Goal: Task Accomplishment & Management: Manage account settings

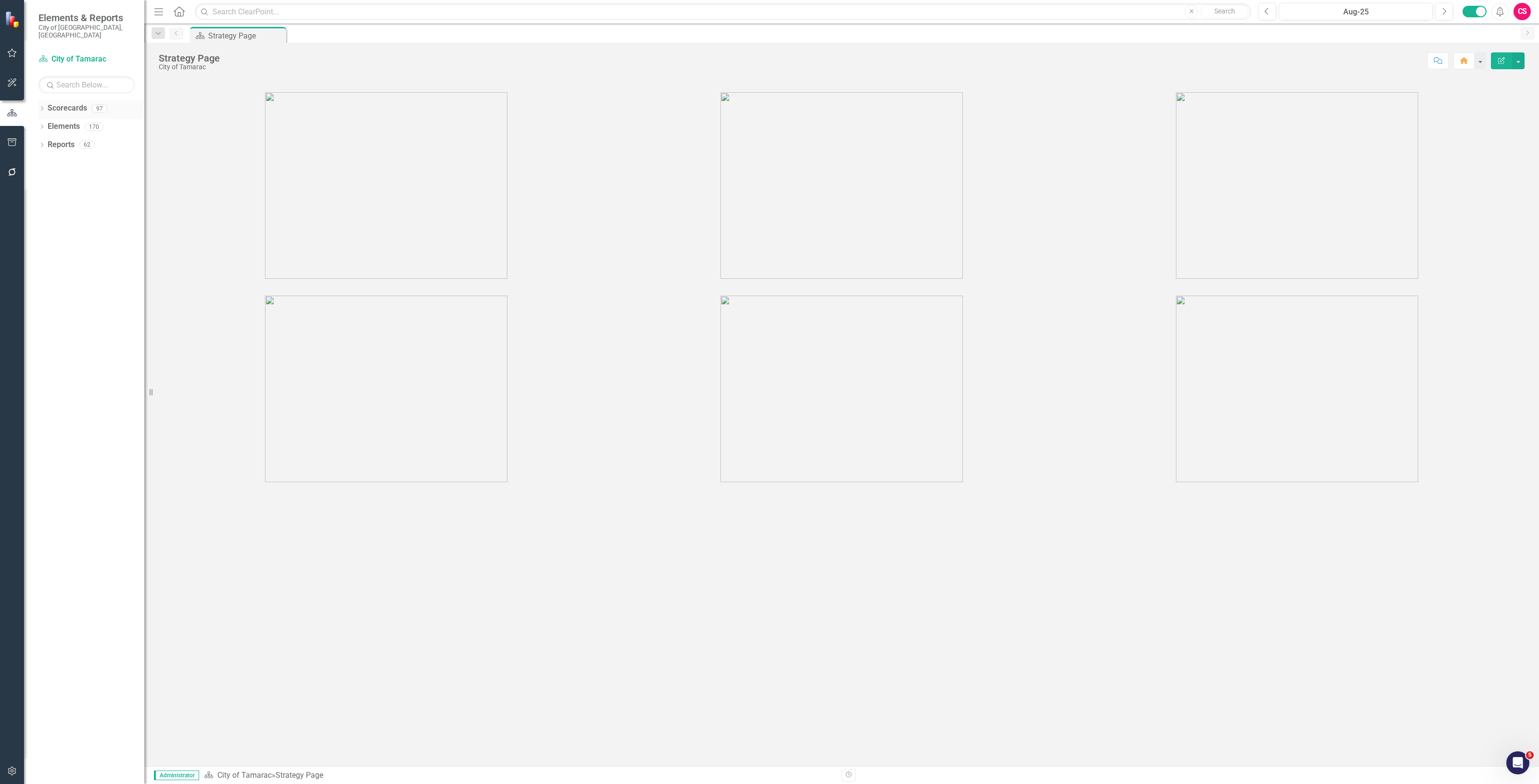
click at [73, 103] on link "Scorecards" at bounding box center [68, 108] width 39 height 11
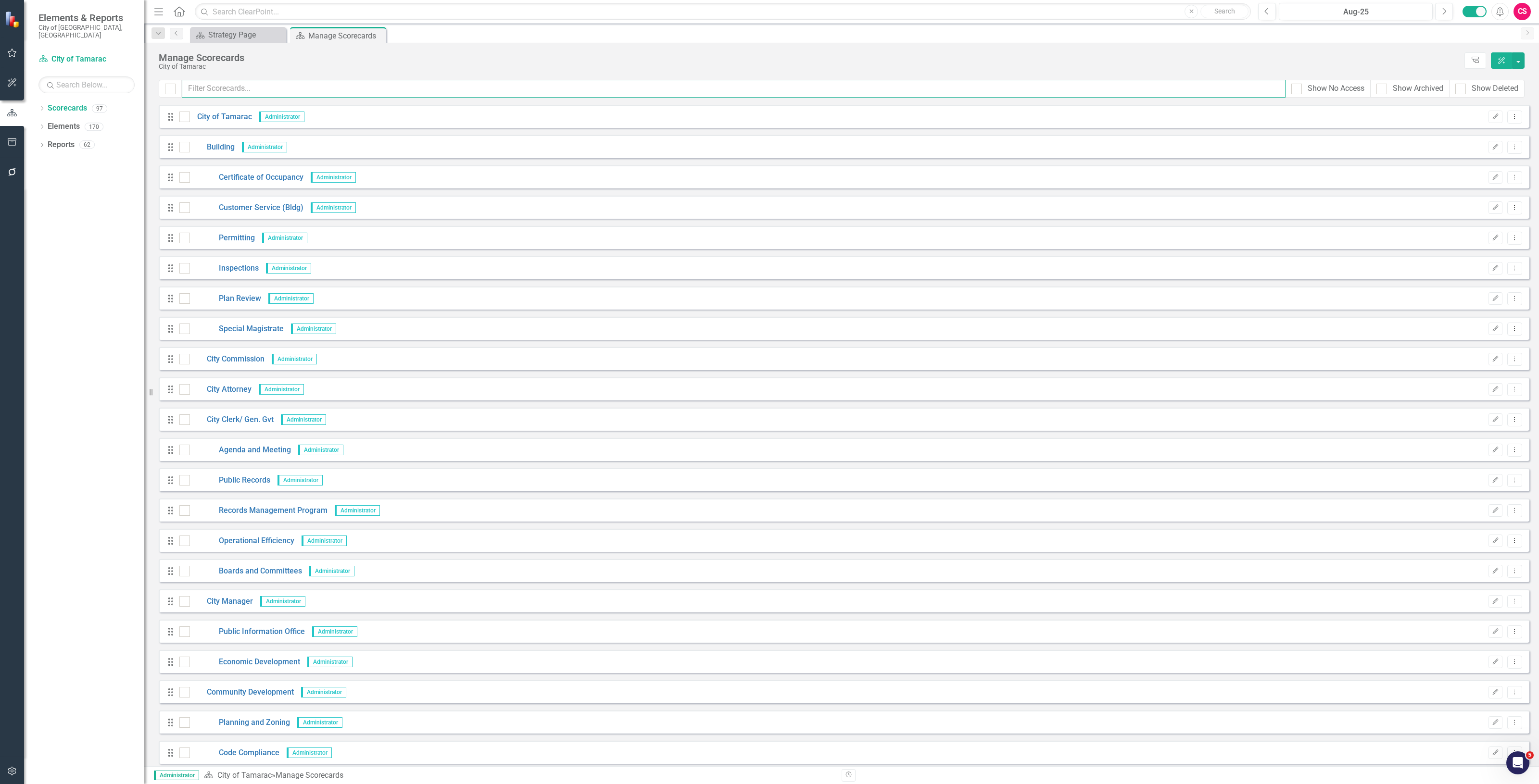
click at [231, 85] on input "text" at bounding box center [733, 89] width 1103 height 18
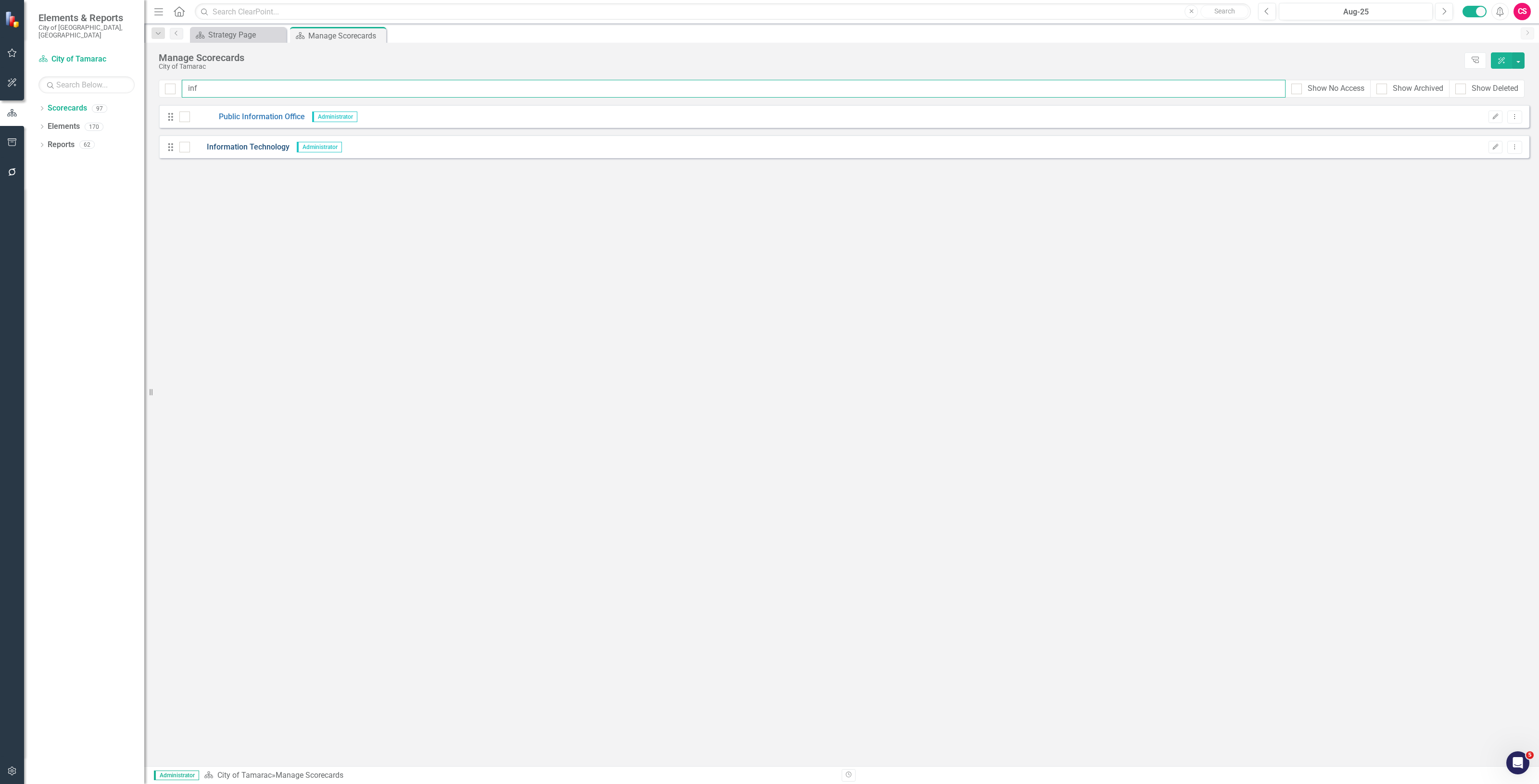
type input "inf"
click at [238, 152] on link "Information Technology" at bounding box center [240, 147] width 100 height 11
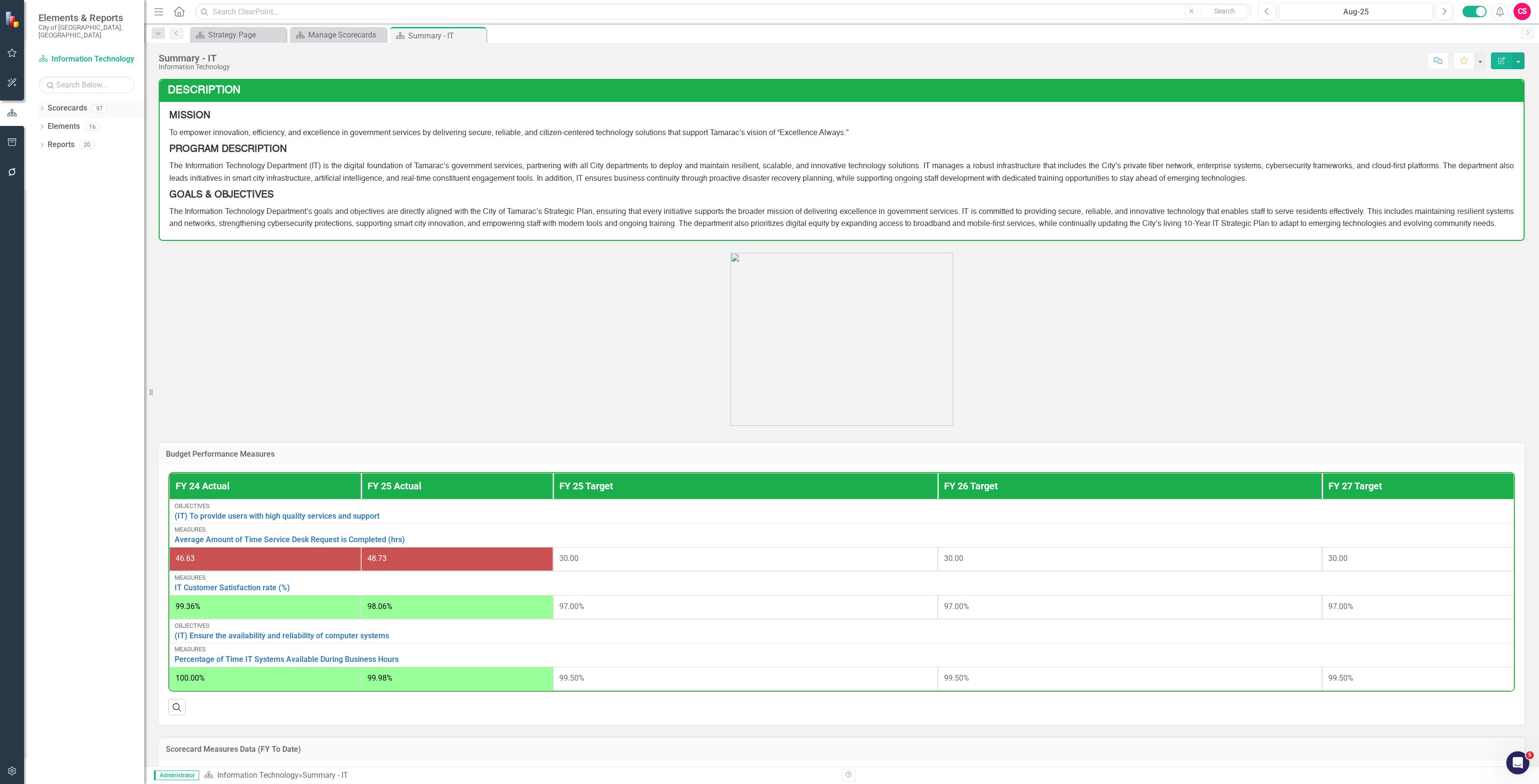
click at [82, 103] on link "Scorecards" at bounding box center [68, 108] width 39 height 11
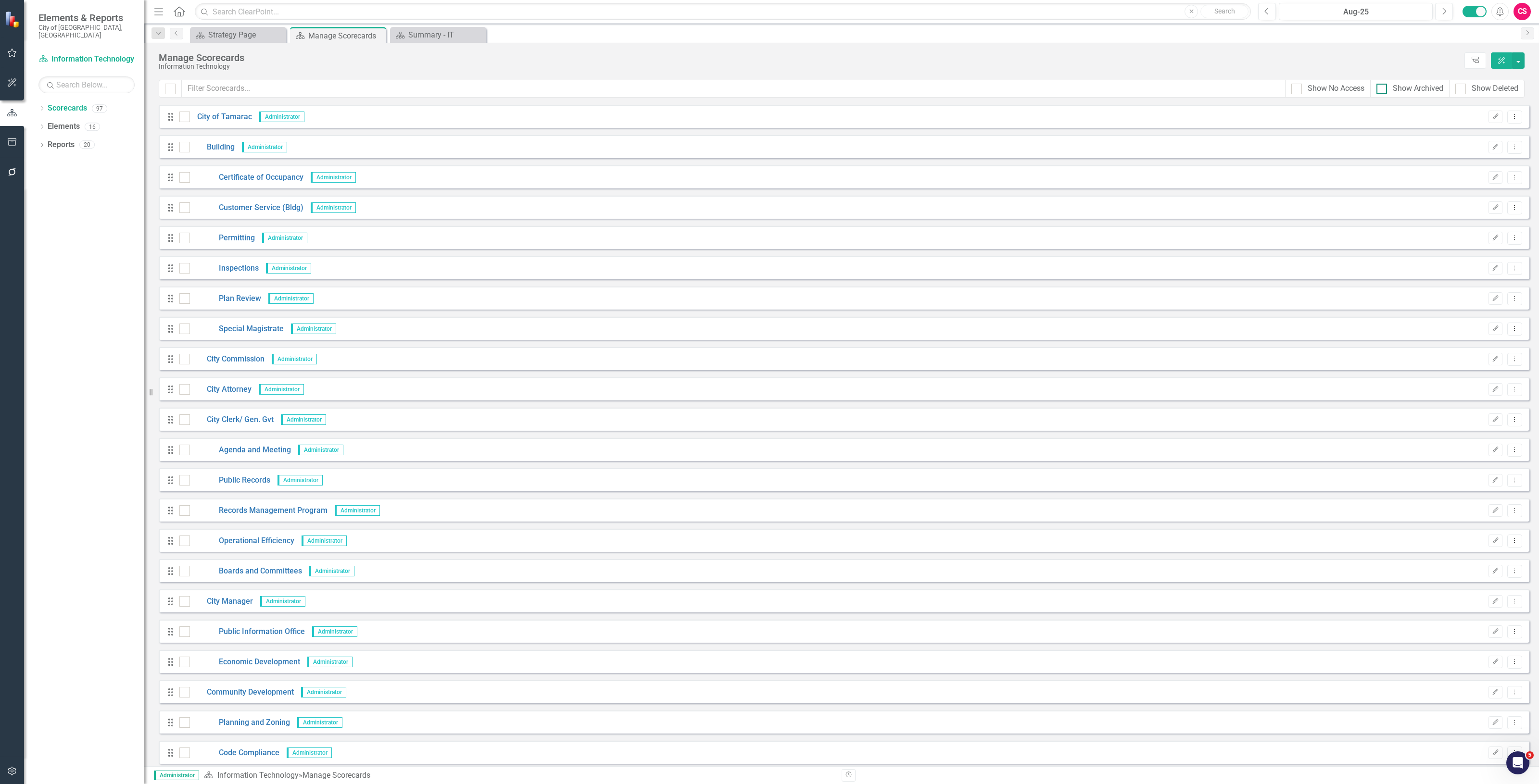
click at [1393, 87] on div "Show Archived" at bounding box center [1418, 88] width 51 height 11
click at [1382, 87] on input "Show Archived" at bounding box center [1379, 87] width 6 height 6
checkbox input "true"
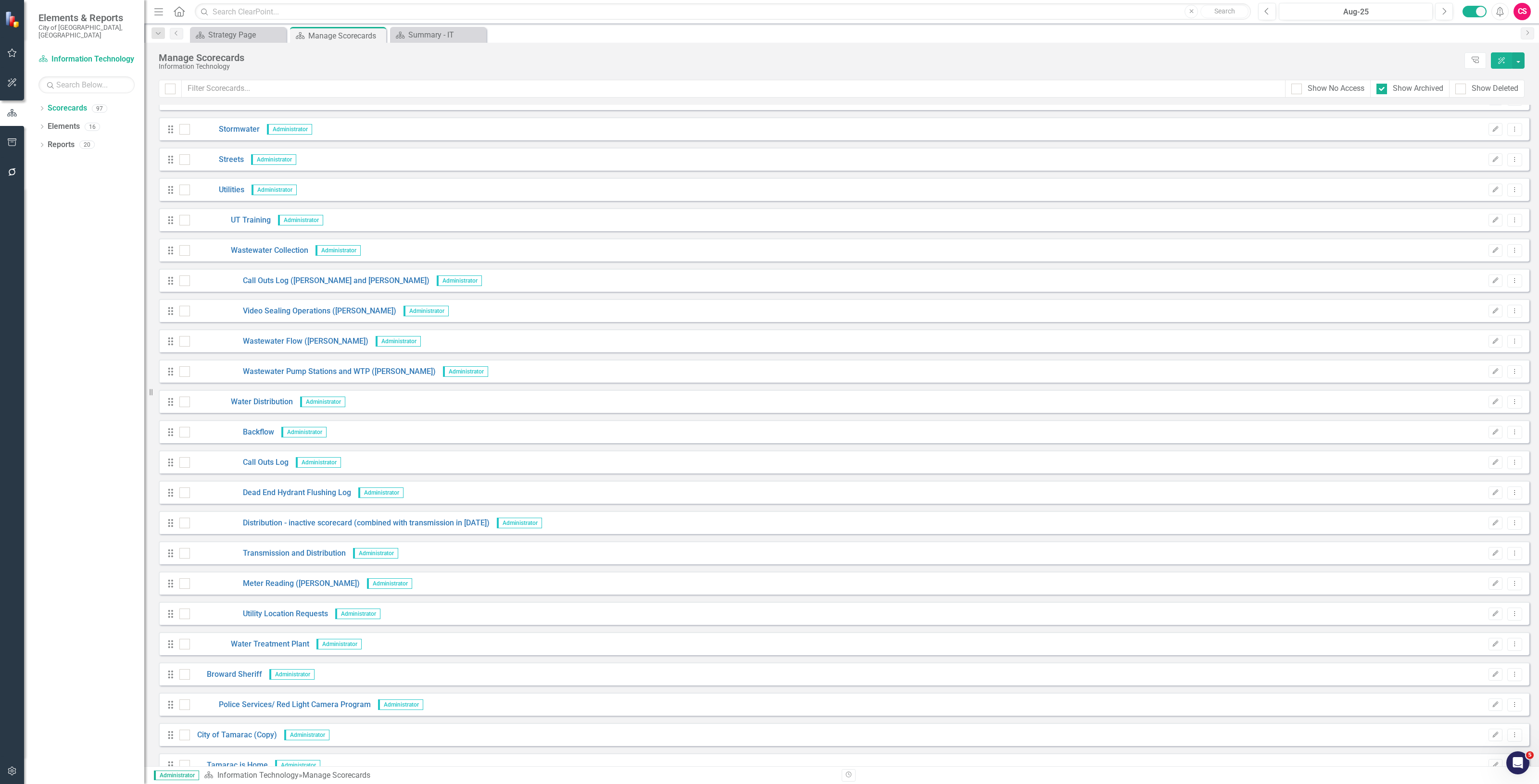
scroll to position [2306, 0]
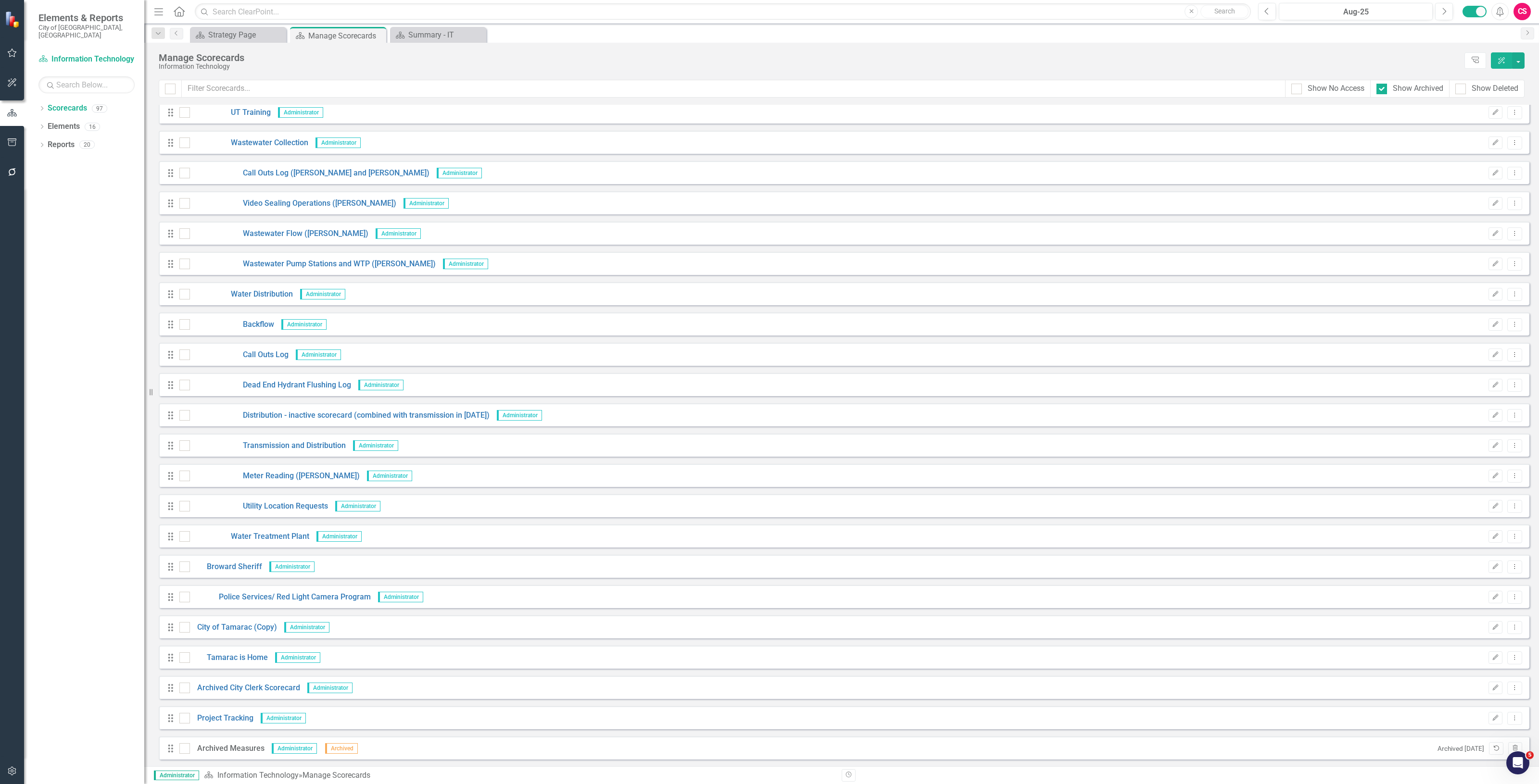
click at [1492, 748] on icon "Unarchive" at bounding box center [1496, 749] width 7 height 6
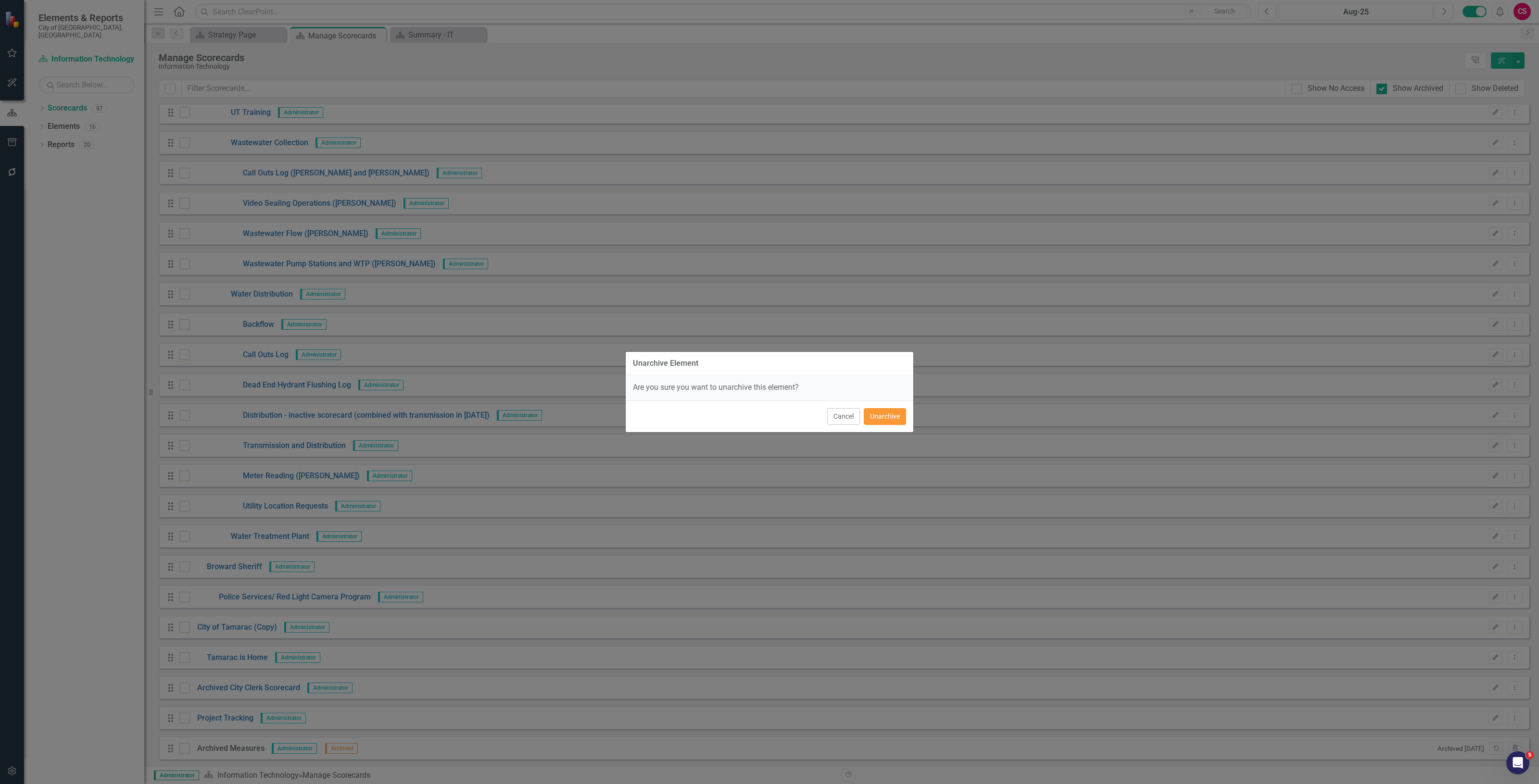
drag, startPoint x: 887, startPoint y: 422, endPoint x: 903, endPoint y: 420, distance: 16.1
click at [888, 422] on button "Unarchive" at bounding box center [885, 416] width 42 height 17
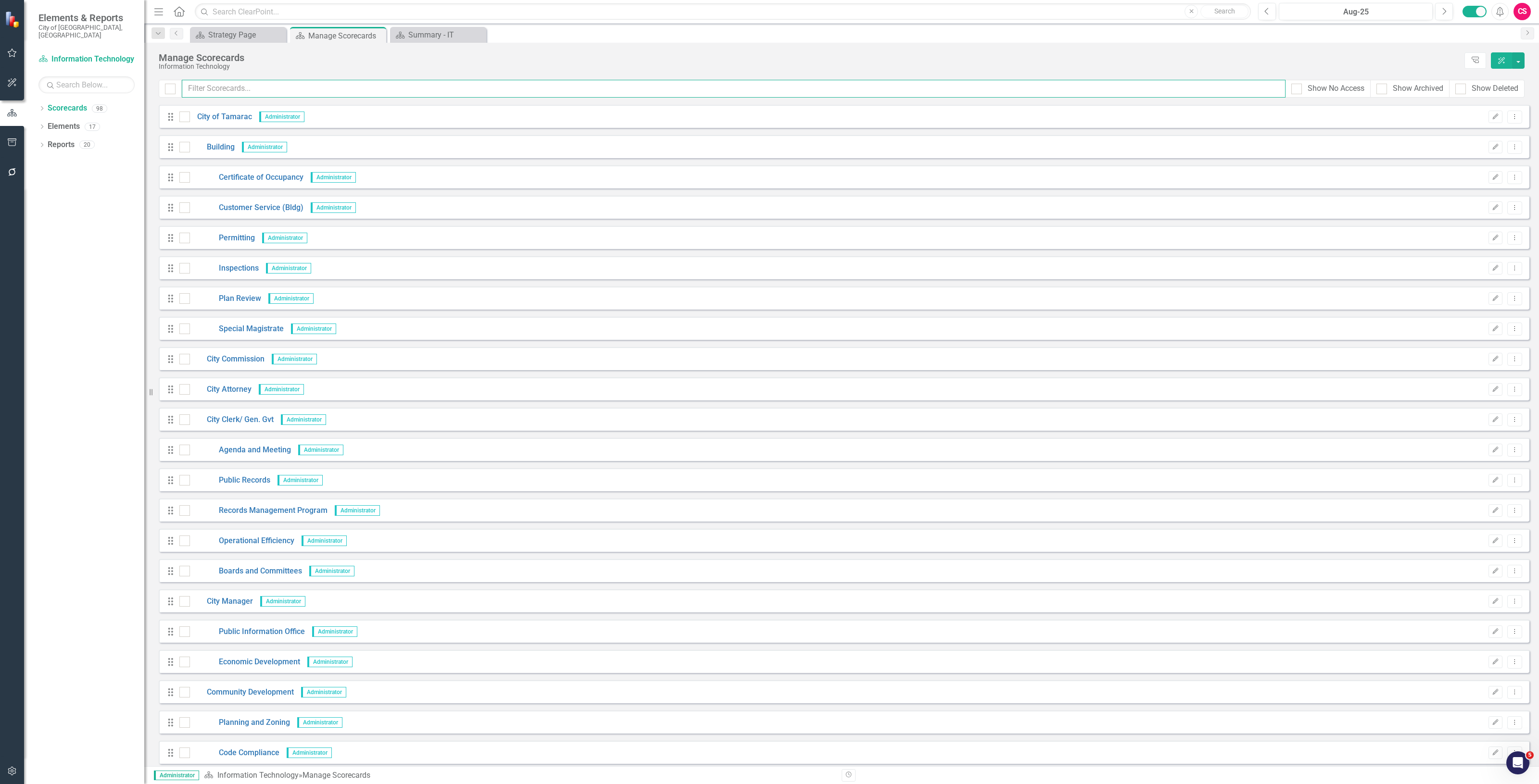
click at [306, 90] on input "text" at bounding box center [733, 89] width 1103 height 18
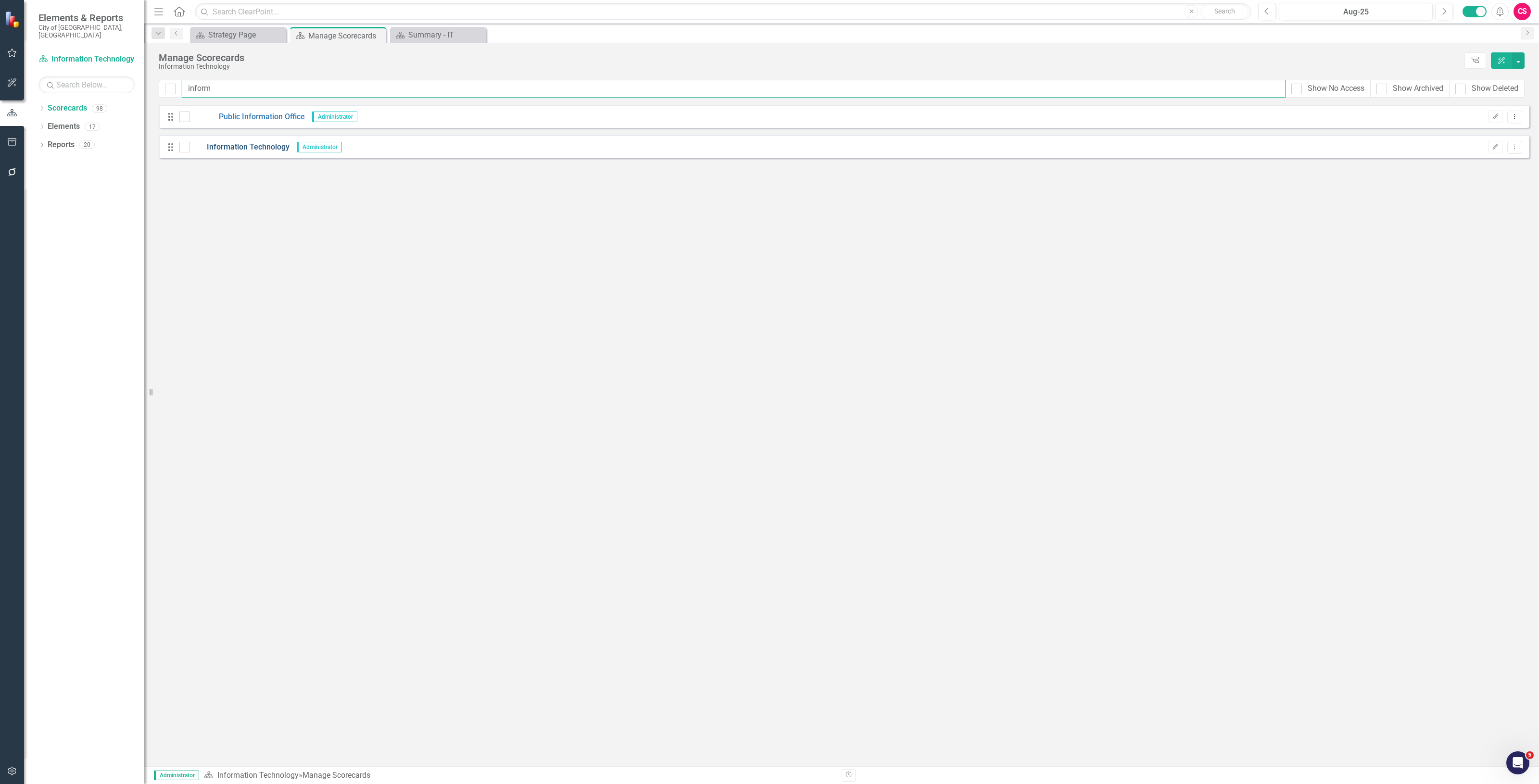
type input "inform"
click at [281, 147] on link "Information Technology" at bounding box center [240, 147] width 100 height 11
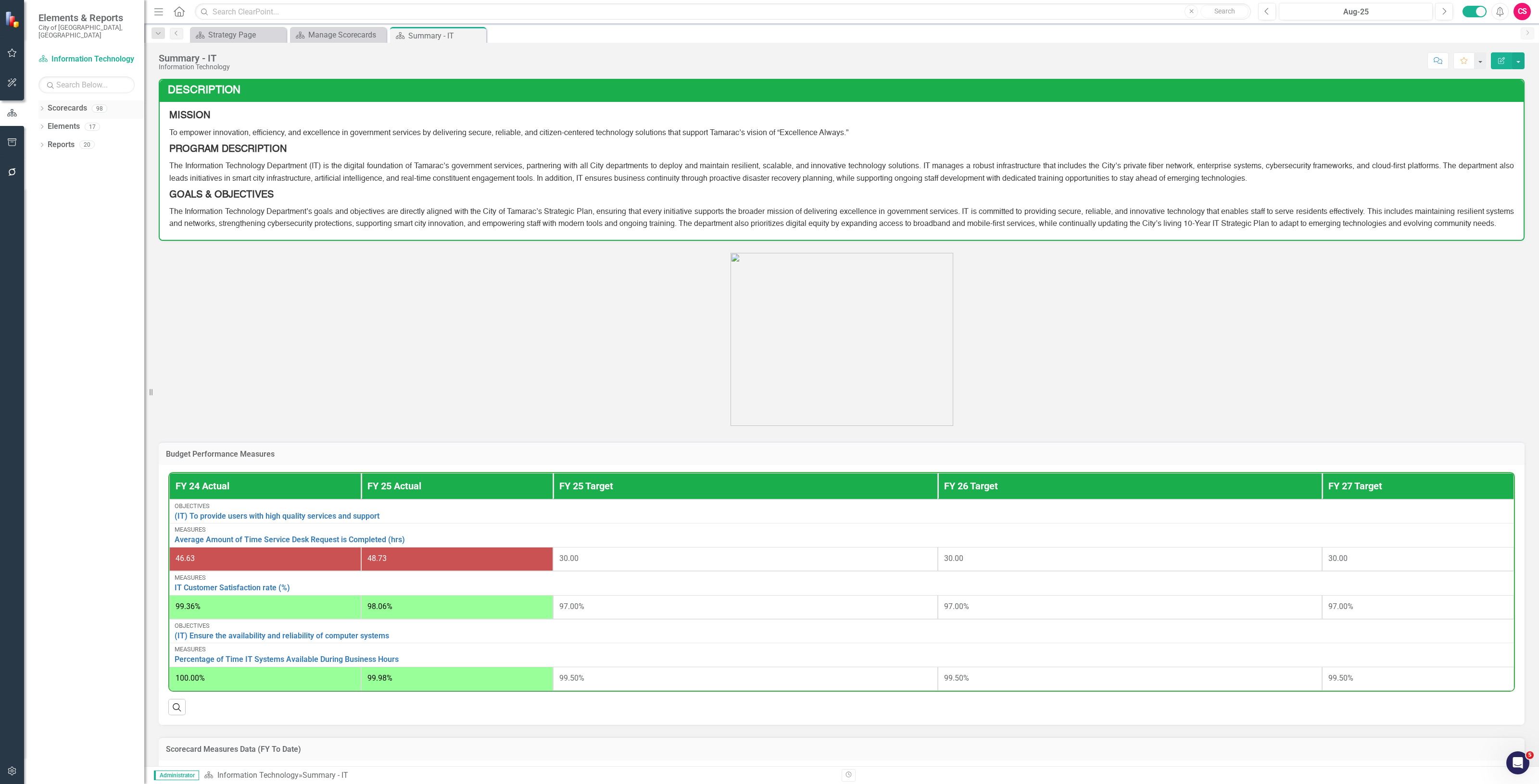
click at [64, 110] on div "Scorecards 98" at bounding box center [96, 109] width 97 height 19
click at [66, 121] on link "Elements" at bounding box center [64, 127] width 32 height 11
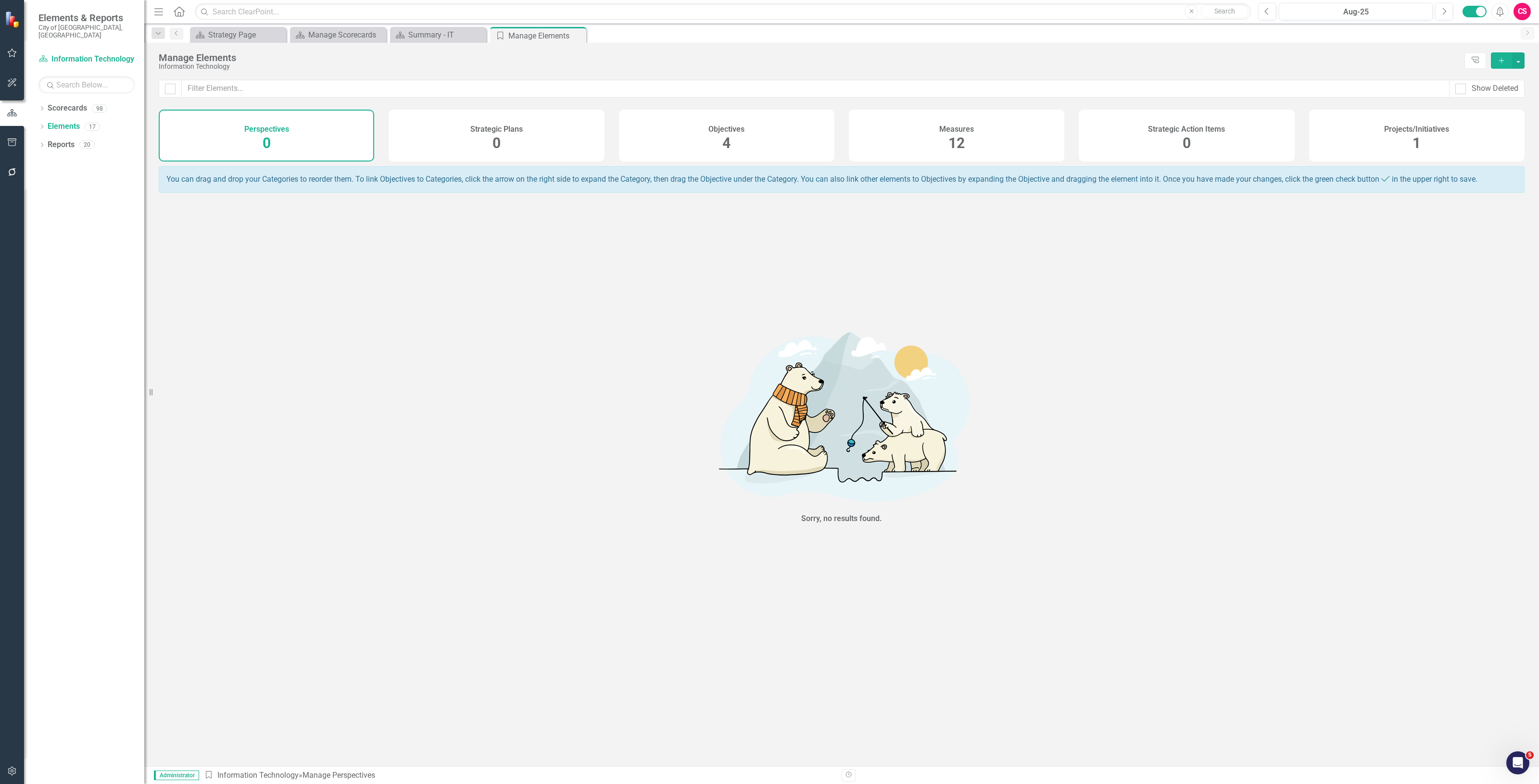
click at [732, 132] on h4 "Objectives" at bounding box center [726, 129] width 36 height 8
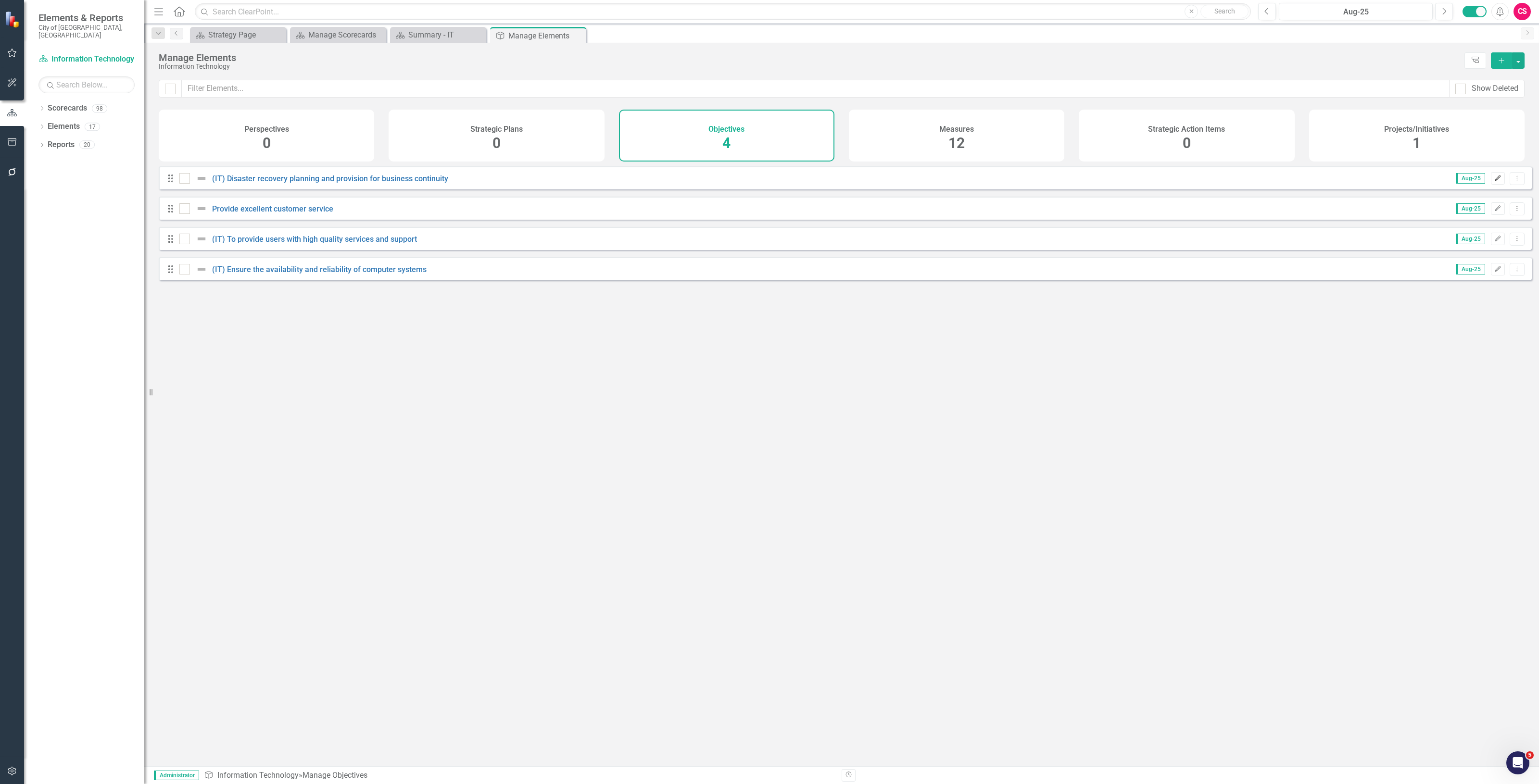
click at [1494, 184] on button "Edit" at bounding box center [1498, 178] width 14 height 13
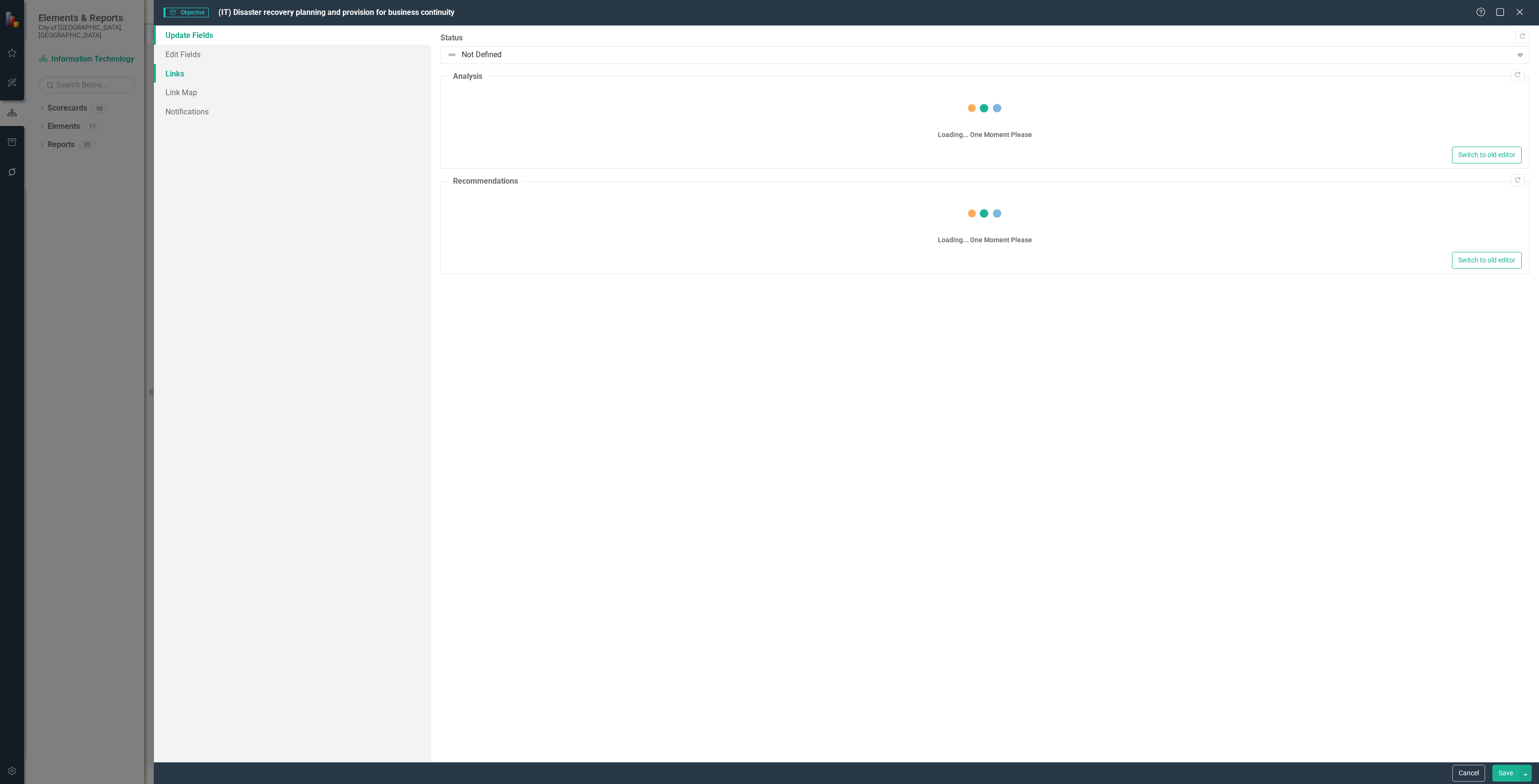
click at [247, 73] on link "Links" at bounding box center [293, 73] width 277 height 19
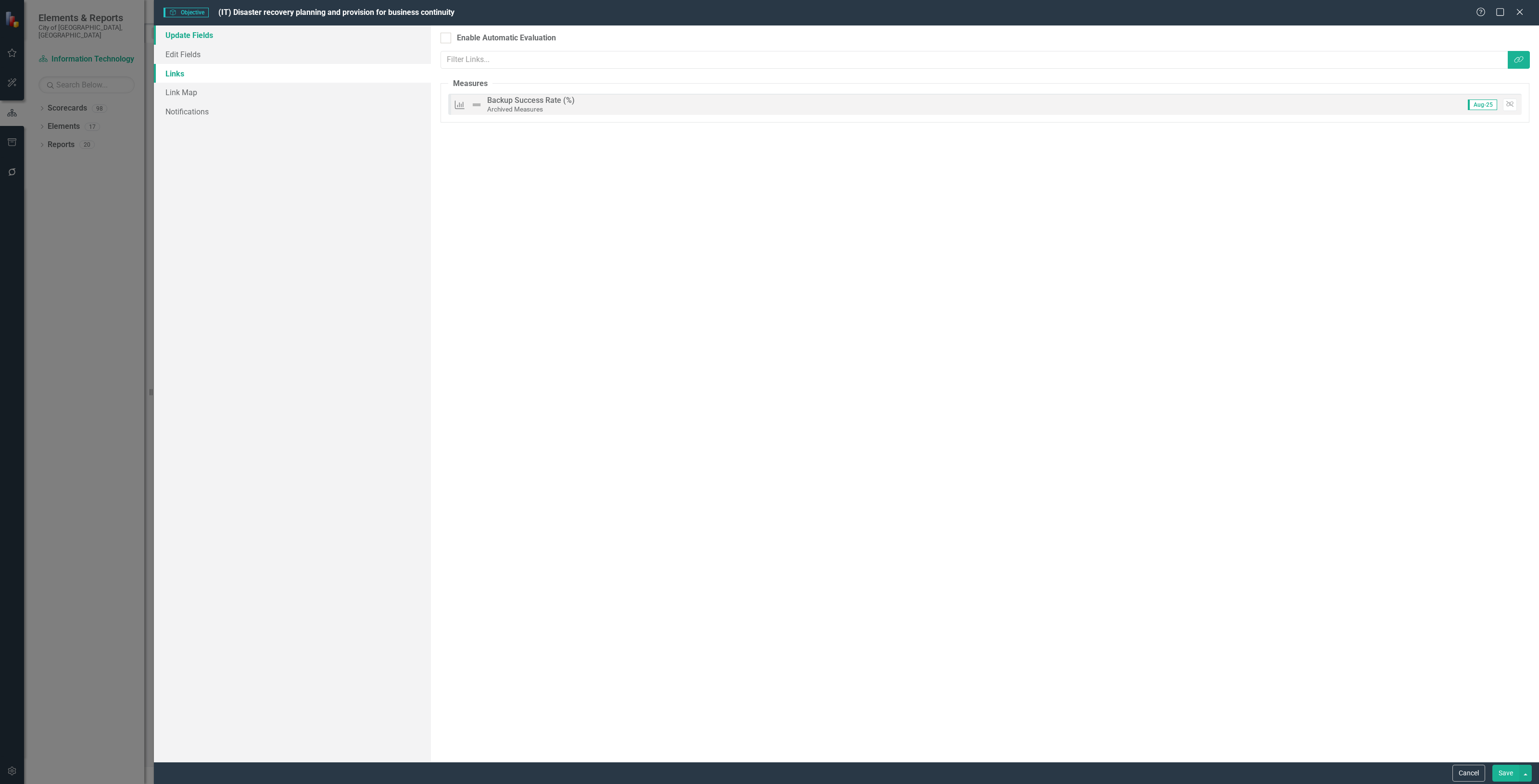
click at [231, 33] on link "Update Fields" at bounding box center [293, 35] width 277 height 19
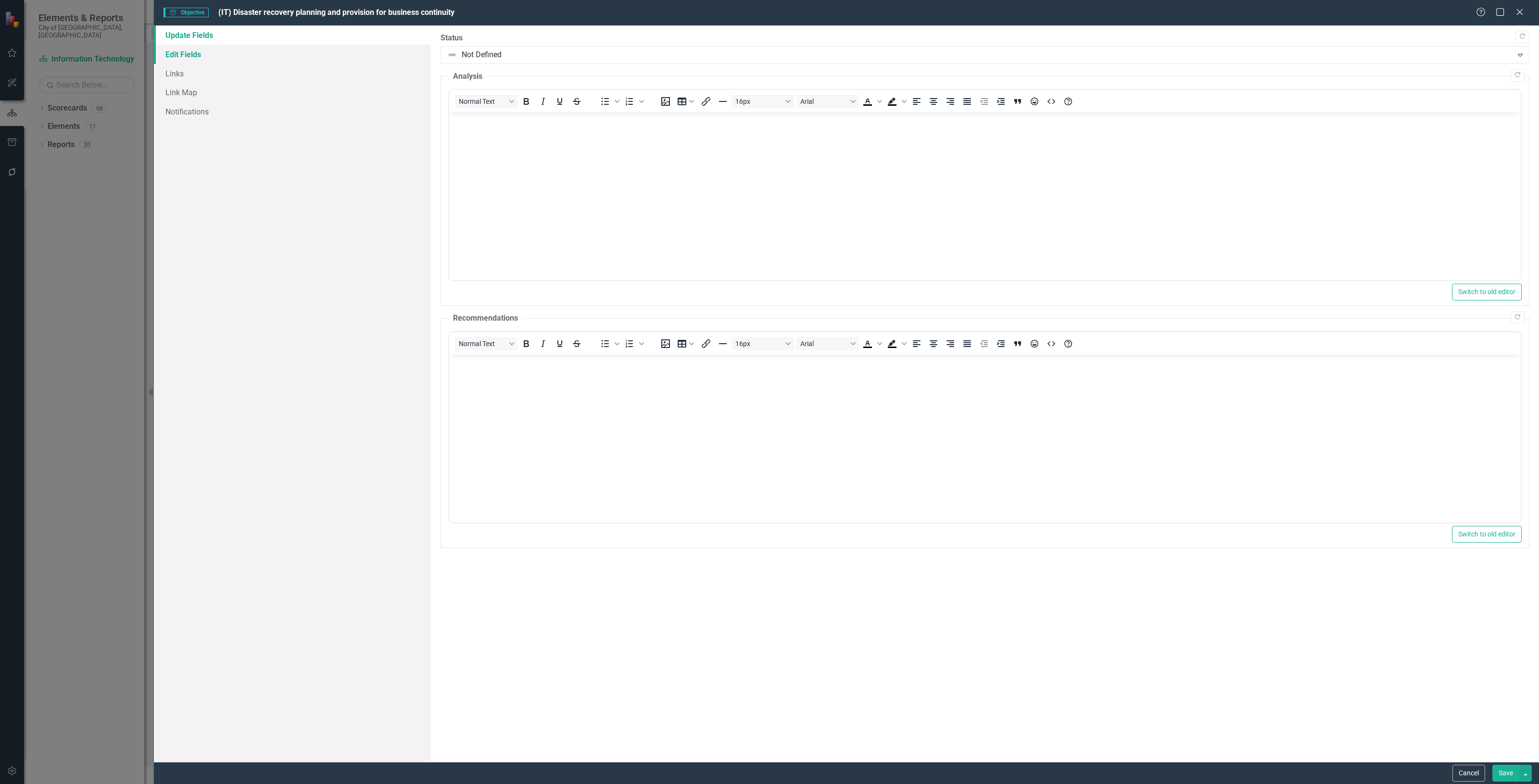
click at [237, 54] on link "Edit Fields" at bounding box center [293, 54] width 277 height 19
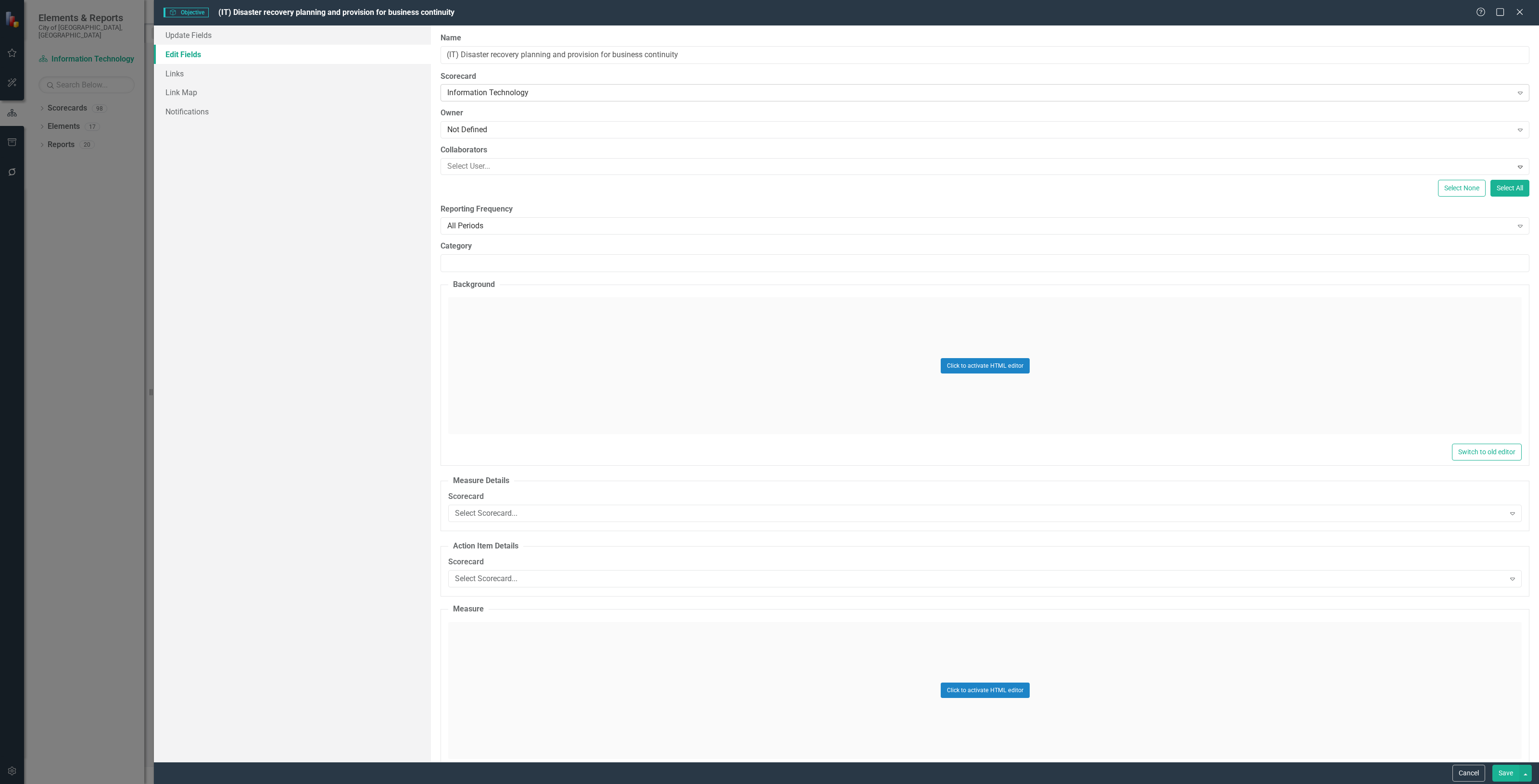
click at [482, 93] on div "Information Technology" at bounding box center [980, 93] width 1065 height 11
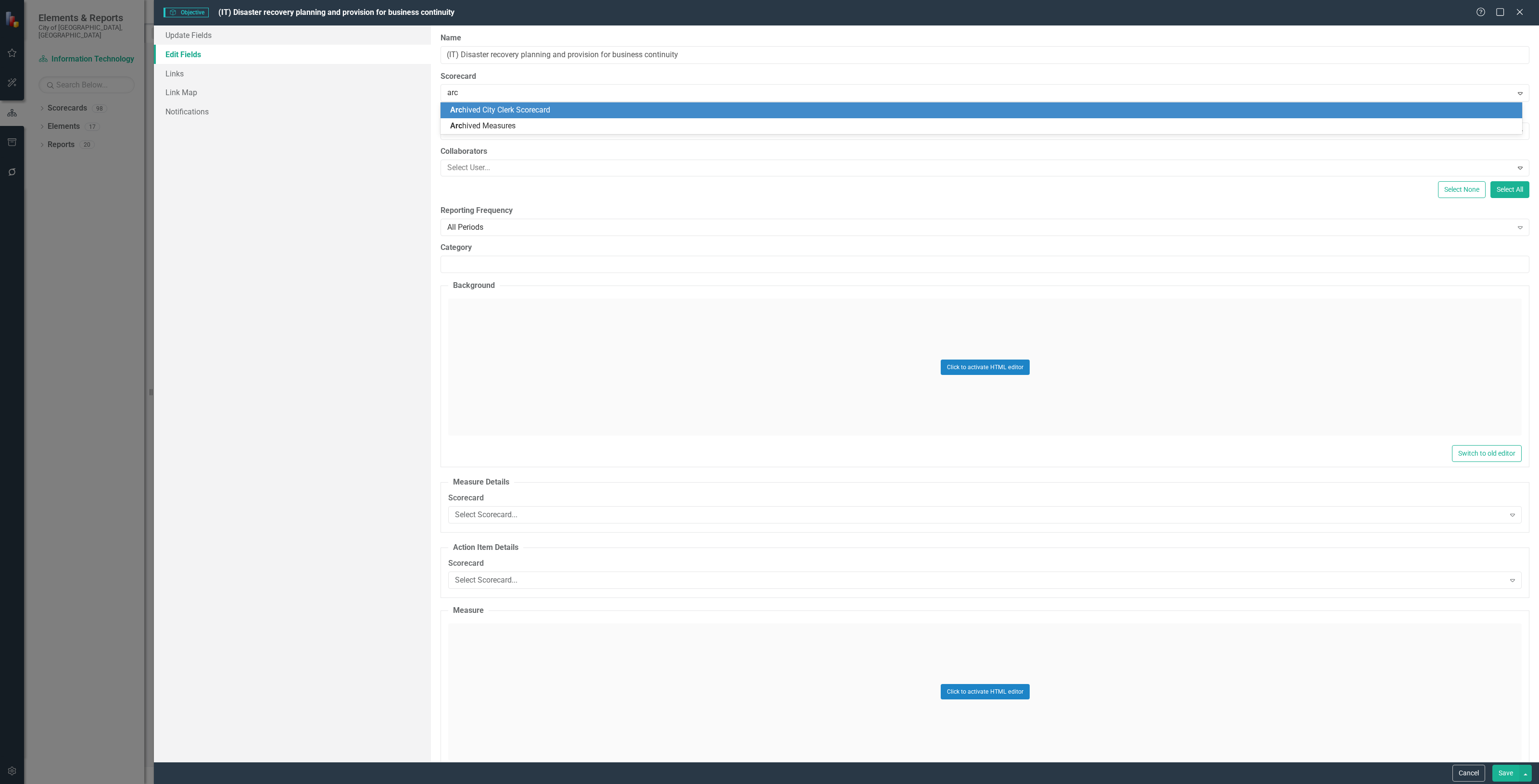
type input "arch"
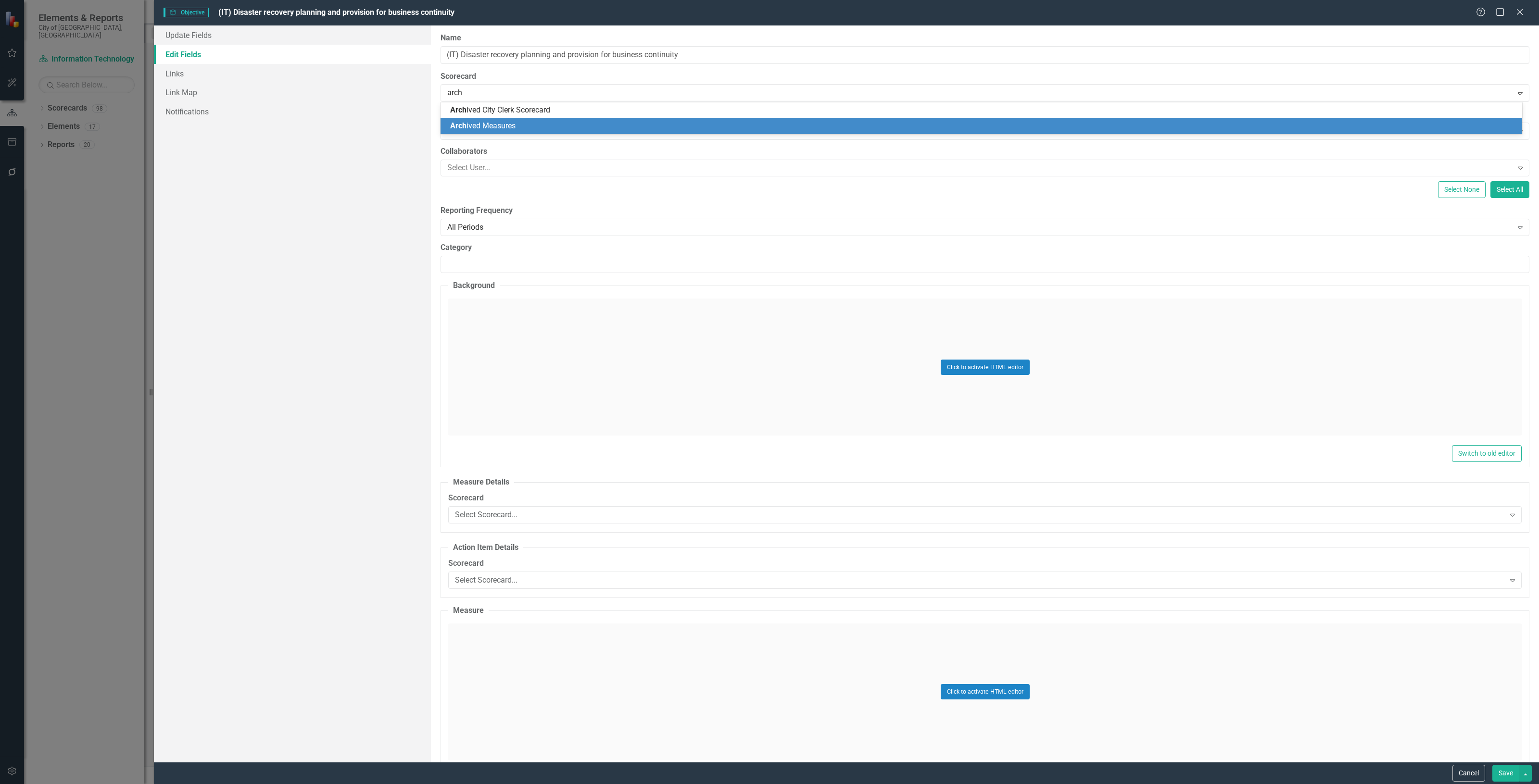
click at [479, 128] on span "Arch ived Measures" at bounding box center [482, 125] width 65 height 9
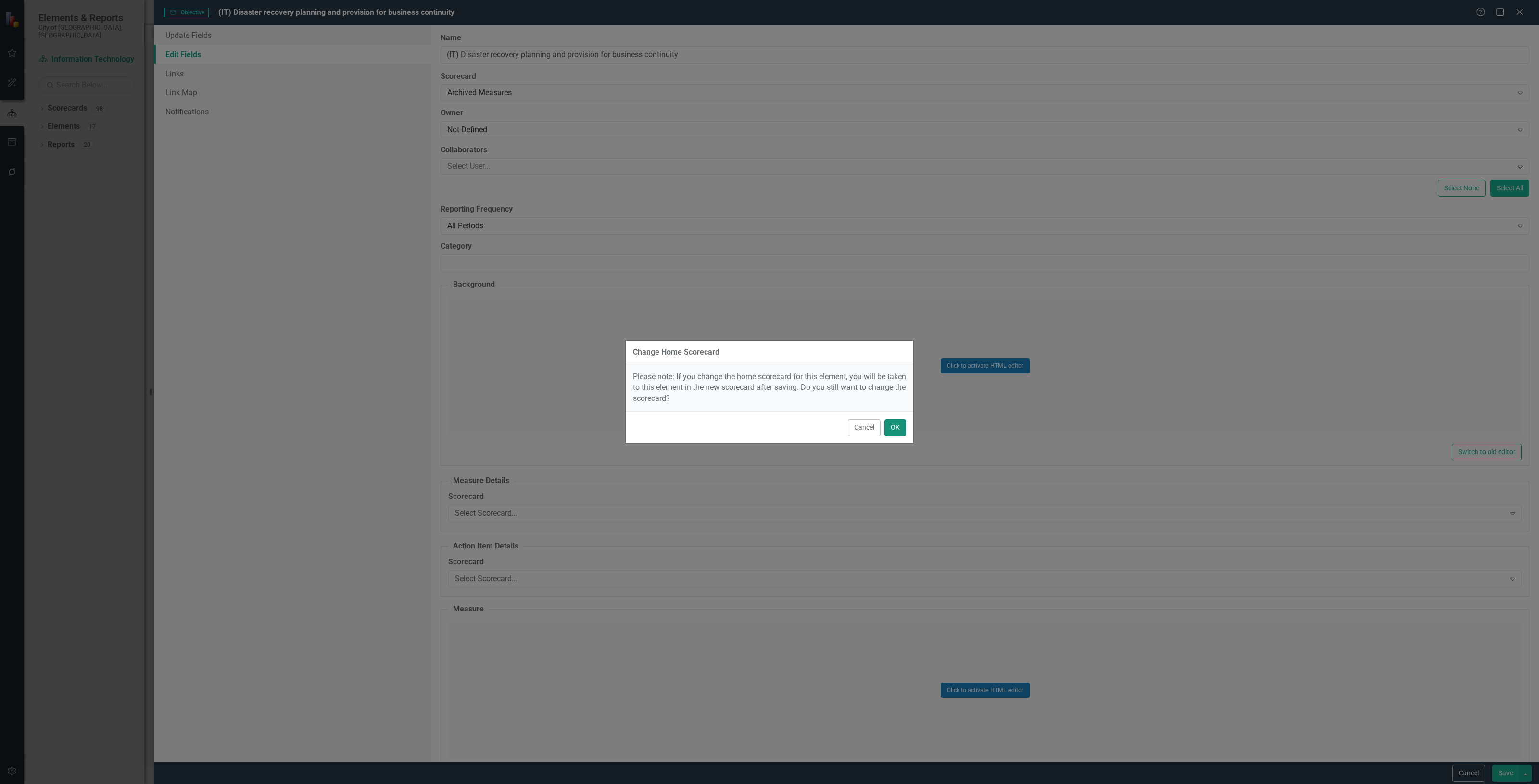
click at [894, 423] on button "OK" at bounding box center [895, 428] width 22 height 17
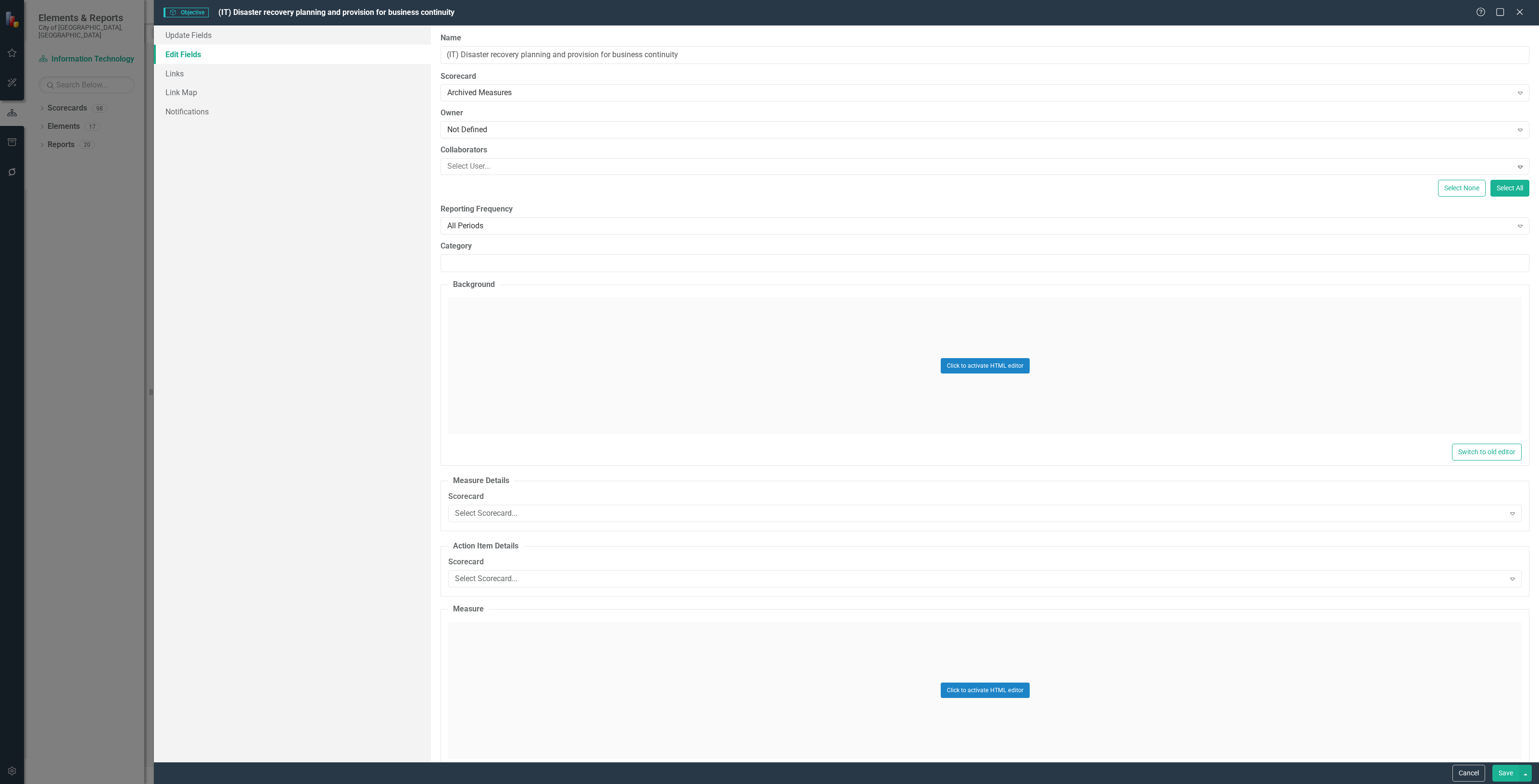
click at [1506, 769] on button "Save" at bounding box center [1506, 773] width 27 height 17
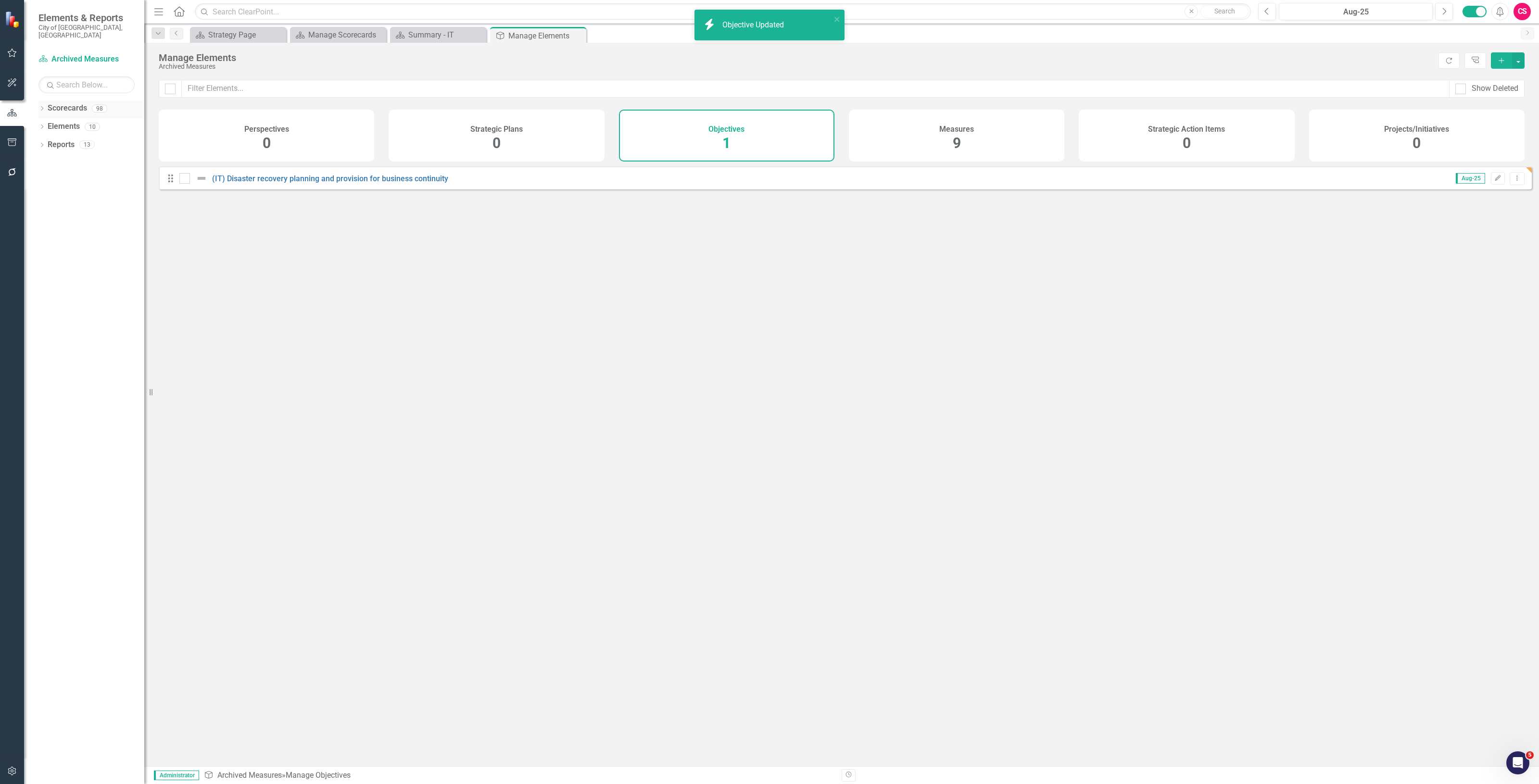
click at [63, 103] on link "Scorecards" at bounding box center [68, 108] width 39 height 11
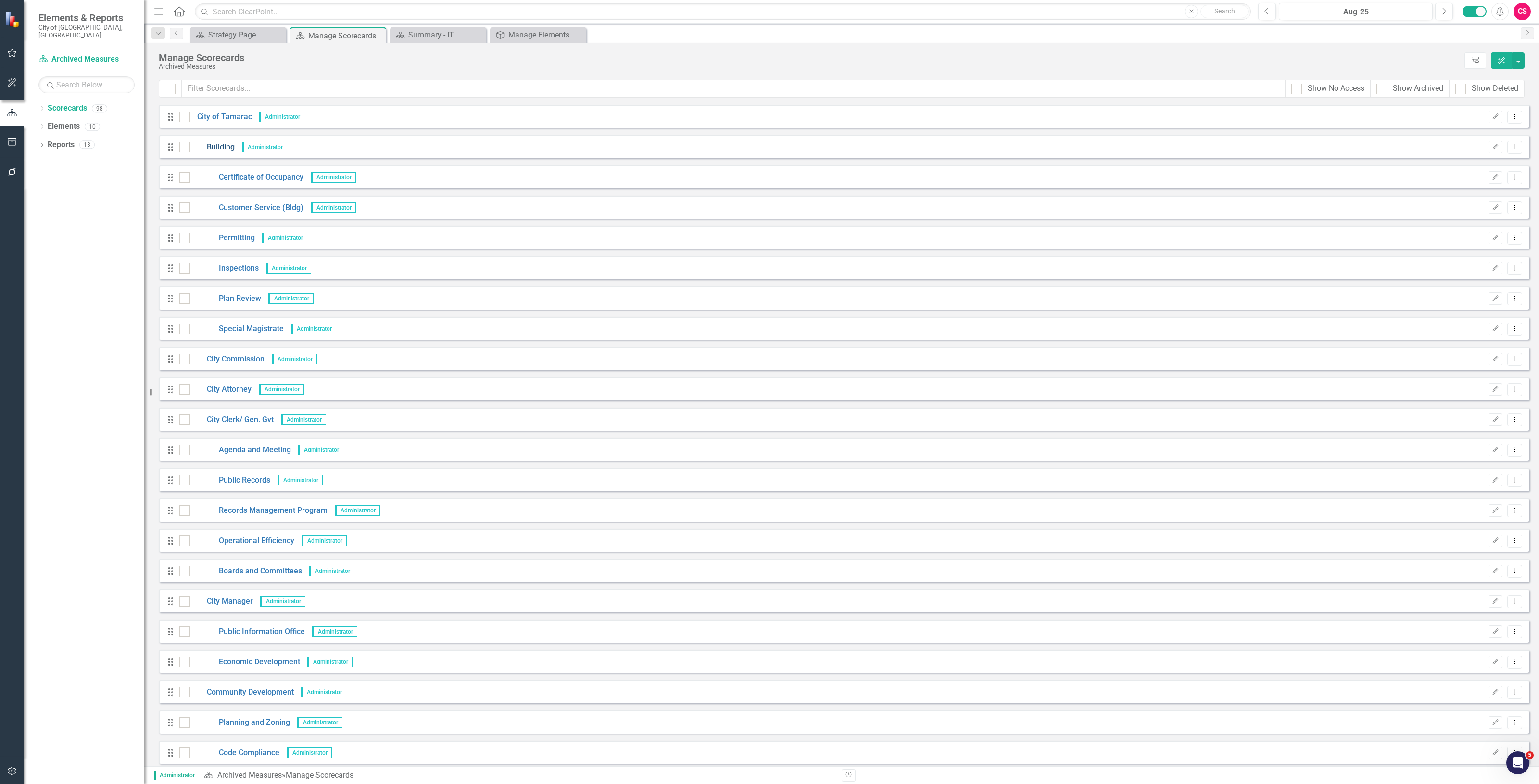
click at [218, 142] on link "Building" at bounding box center [212, 147] width 45 height 11
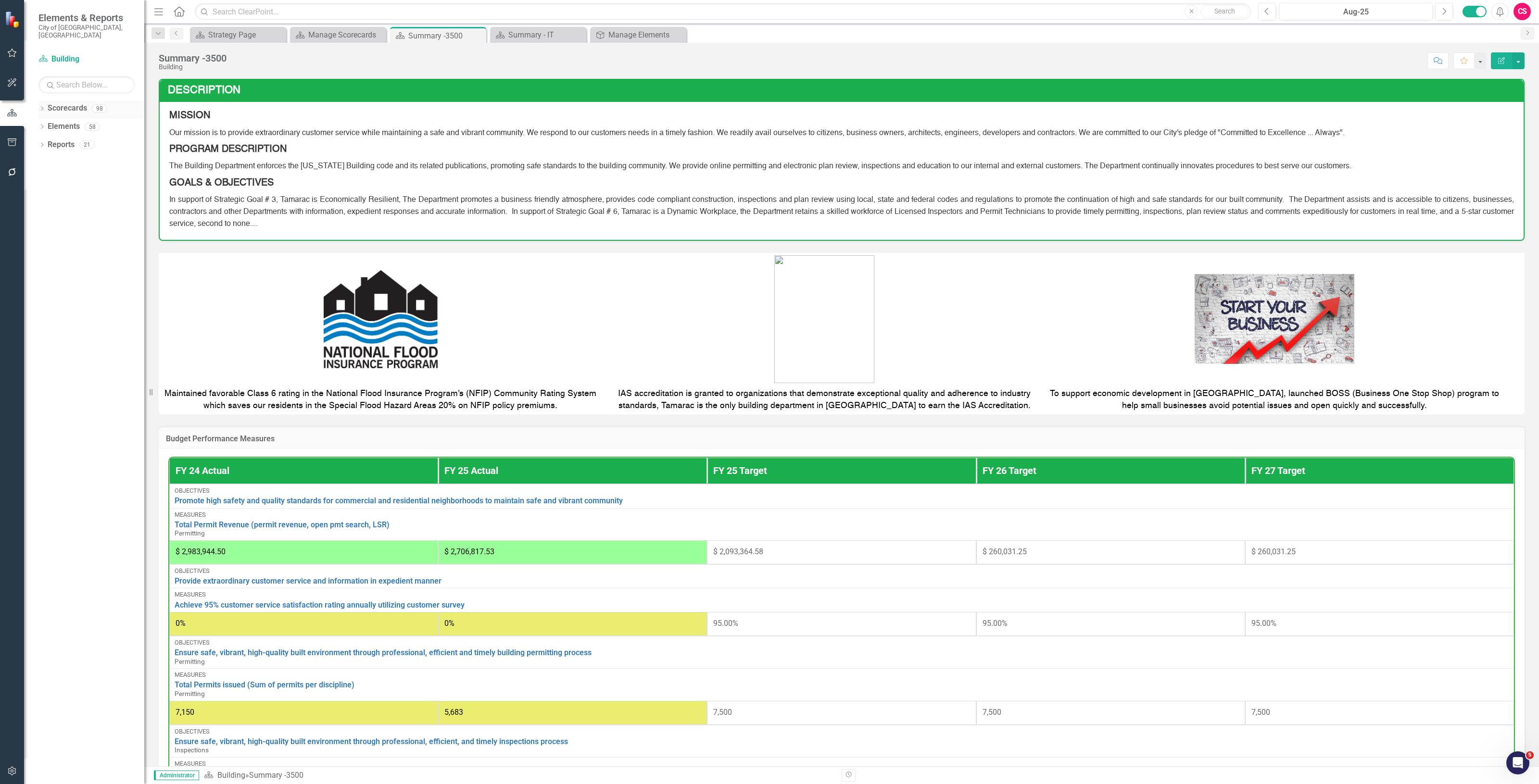
click at [68, 103] on link "Scorecards" at bounding box center [68, 108] width 39 height 11
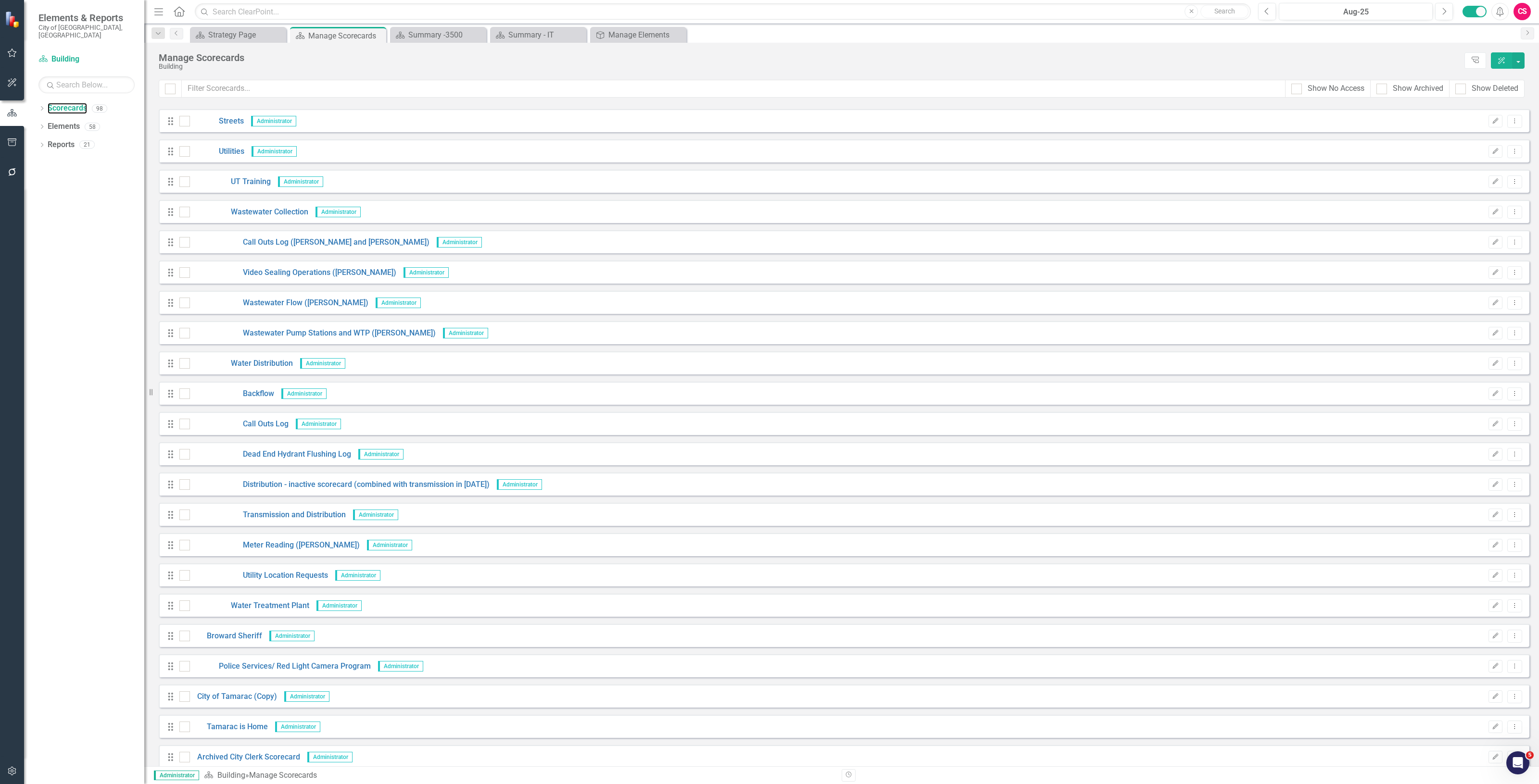
scroll to position [2306, 0]
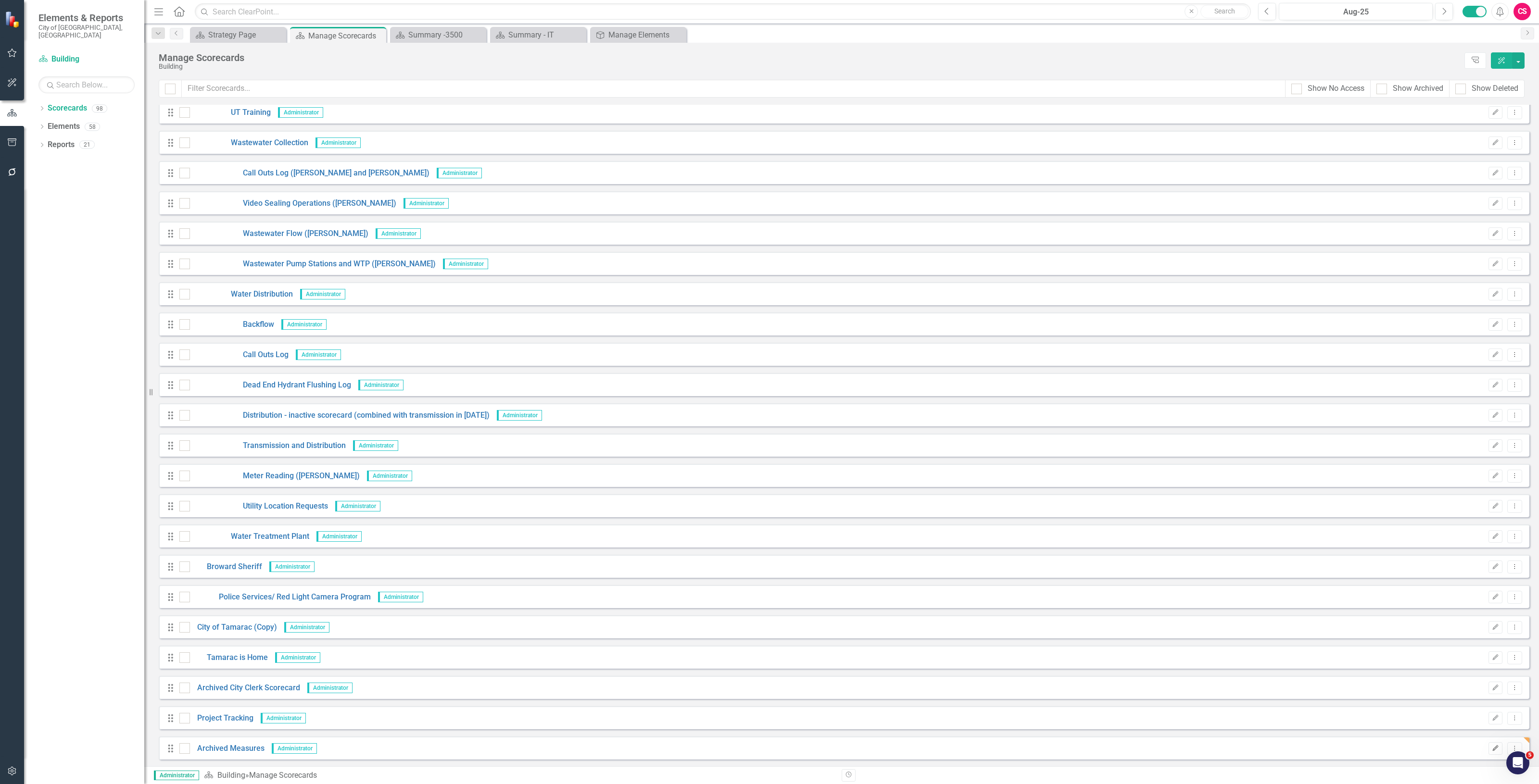
click at [1494, 753] on button "Edit" at bounding box center [1495, 748] width 14 height 13
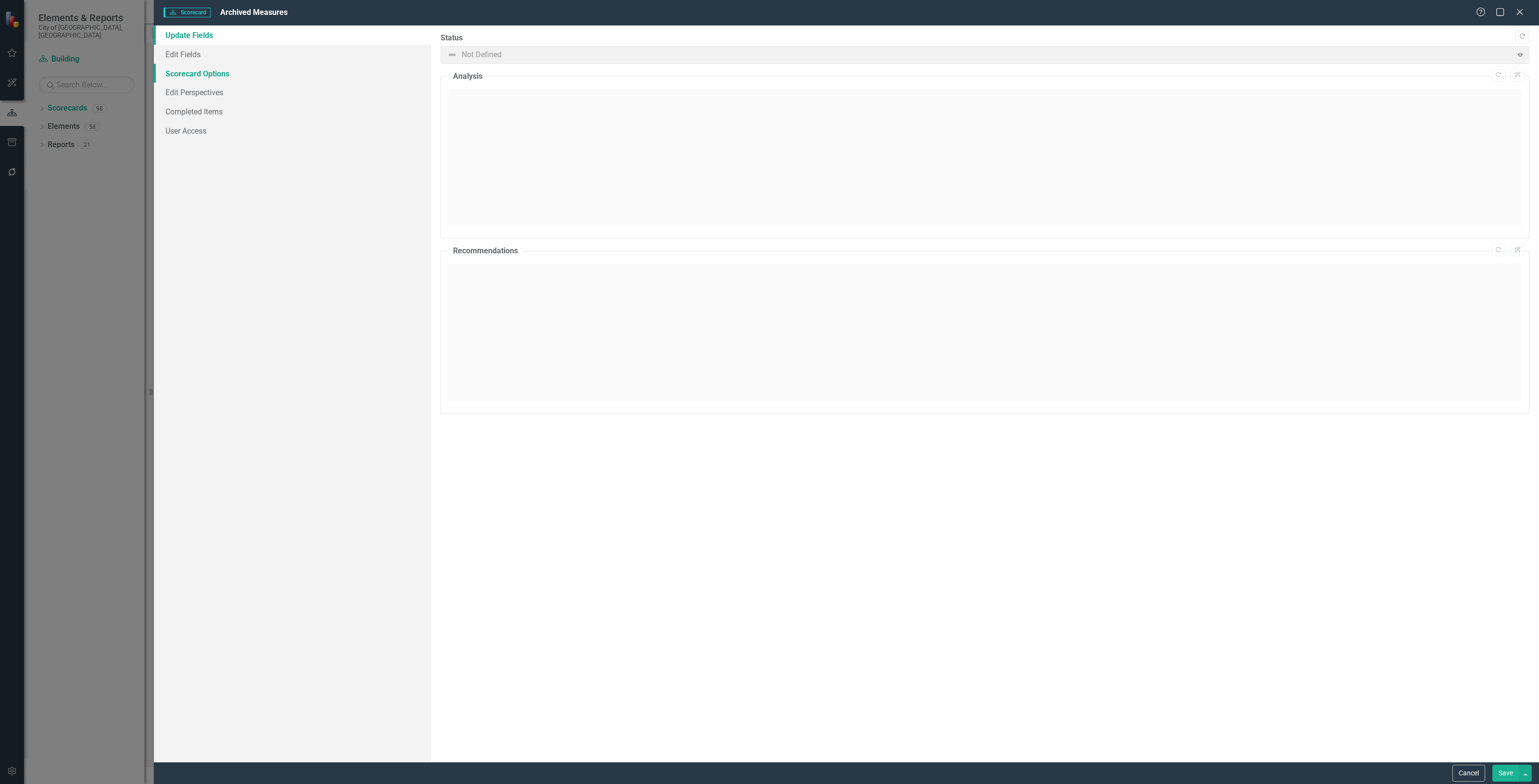
click at [243, 72] on link "Scorecard Options" at bounding box center [293, 73] width 277 height 19
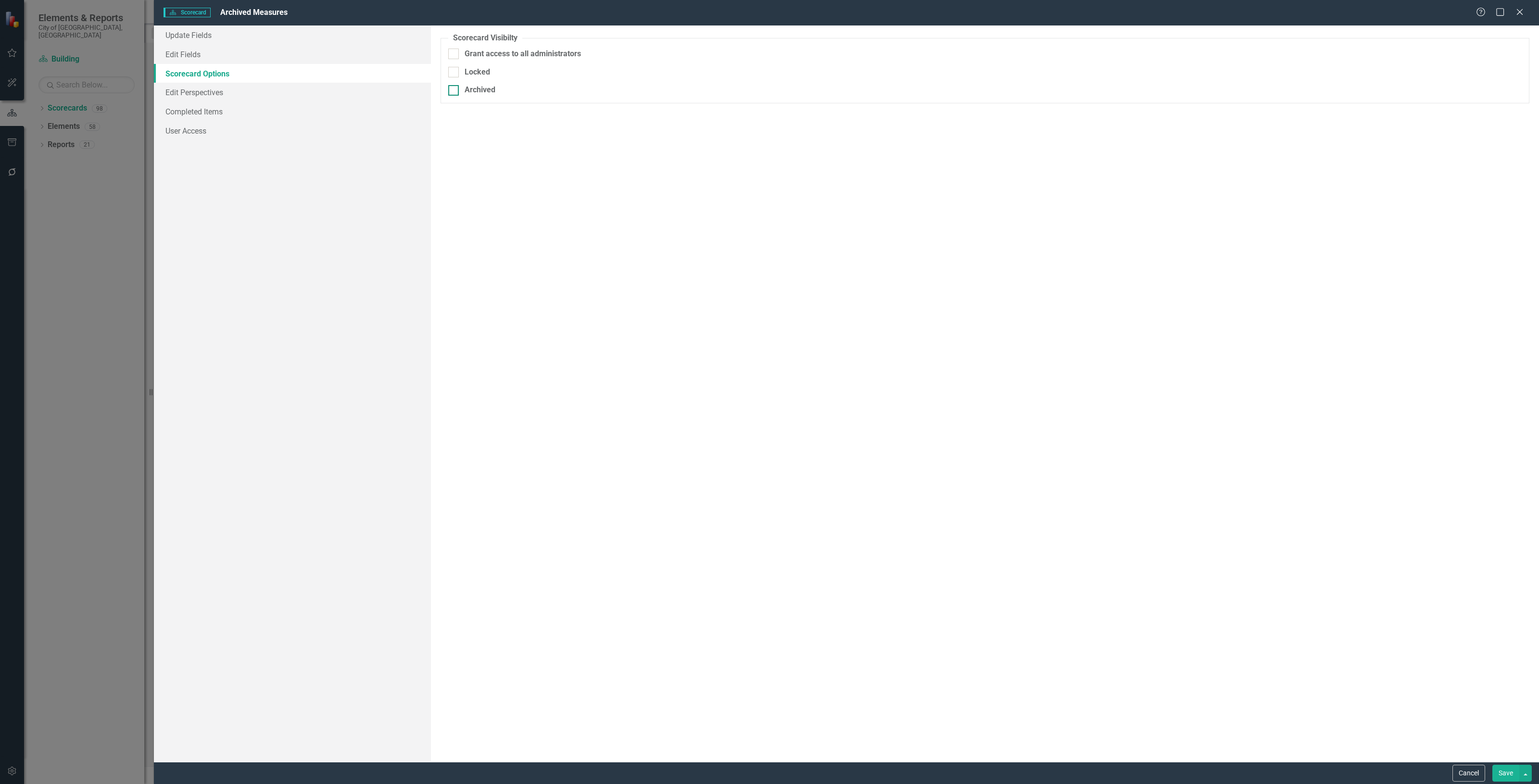
click at [500, 90] on div "Archived" at bounding box center [985, 90] width 1074 height 11
click at [455, 90] on input "Archived" at bounding box center [451, 88] width 6 height 6
checkbox input "true"
click at [1503, 774] on button "Save" at bounding box center [1506, 773] width 27 height 17
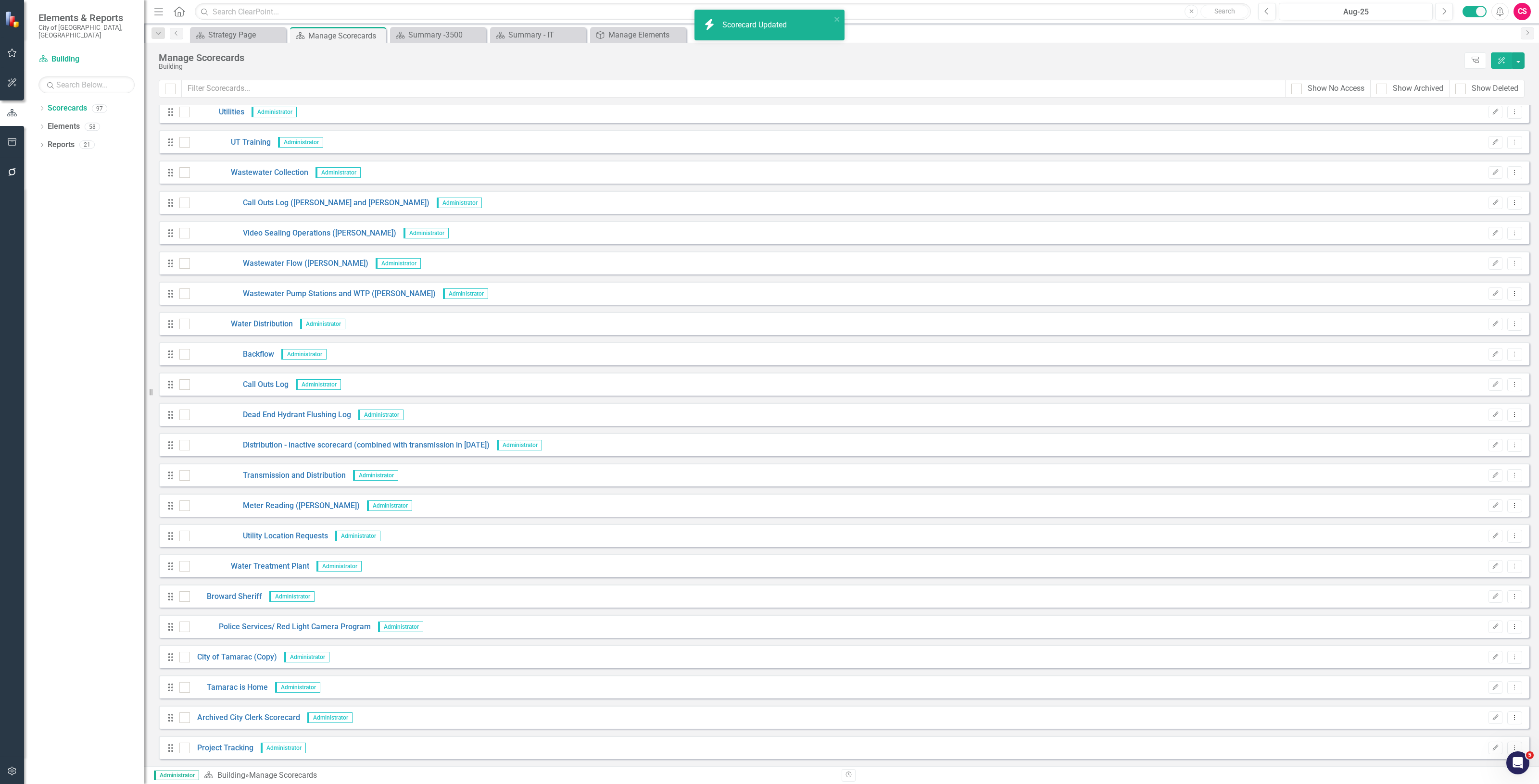
scroll to position [2276, 0]
